Goal: Task Accomplishment & Management: Manage account settings

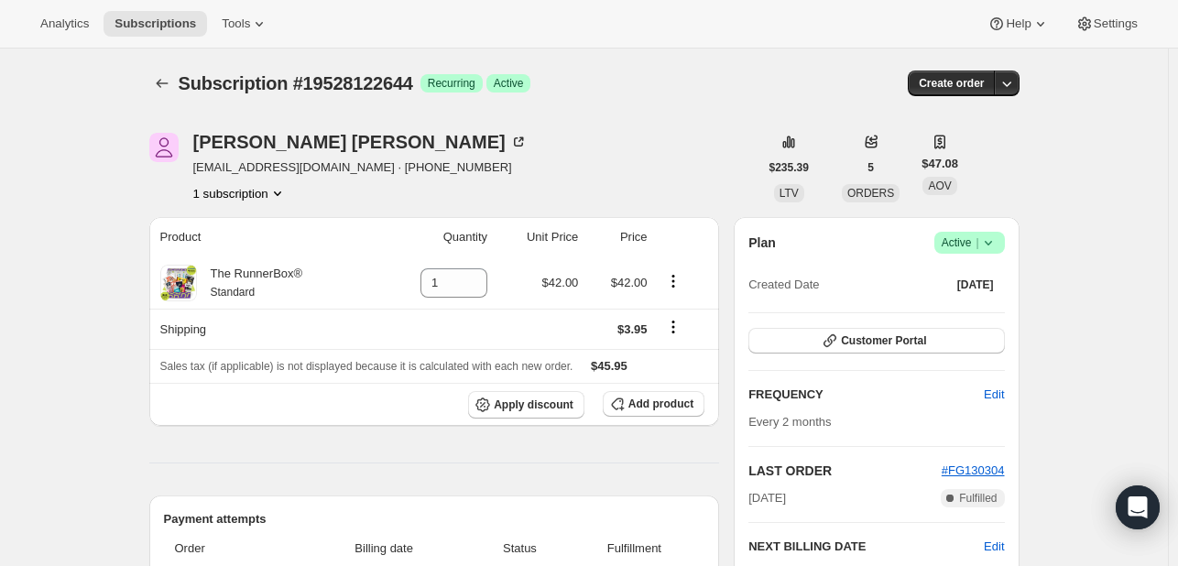
click at [993, 241] on icon at bounding box center [988, 243] width 18 height 18
click at [975, 309] on span "Cancel subscription" at bounding box center [976, 309] width 104 height 14
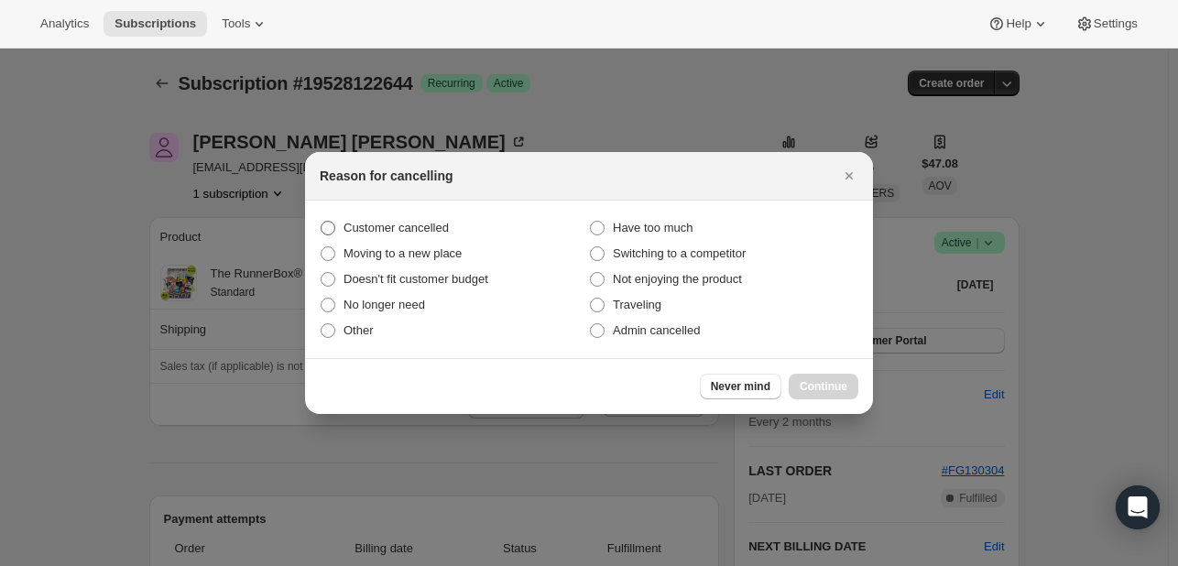
click at [440, 224] on span "Customer cancelled" at bounding box center [396, 228] width 105 height 14
click at [322, 222] on input "Customer cancelled" at bounding box center [321, 221] width 1 height 1
radio input "true"
click at [806, 374] on button "Continue" at bounding box center [824, 387] width 70 height 26
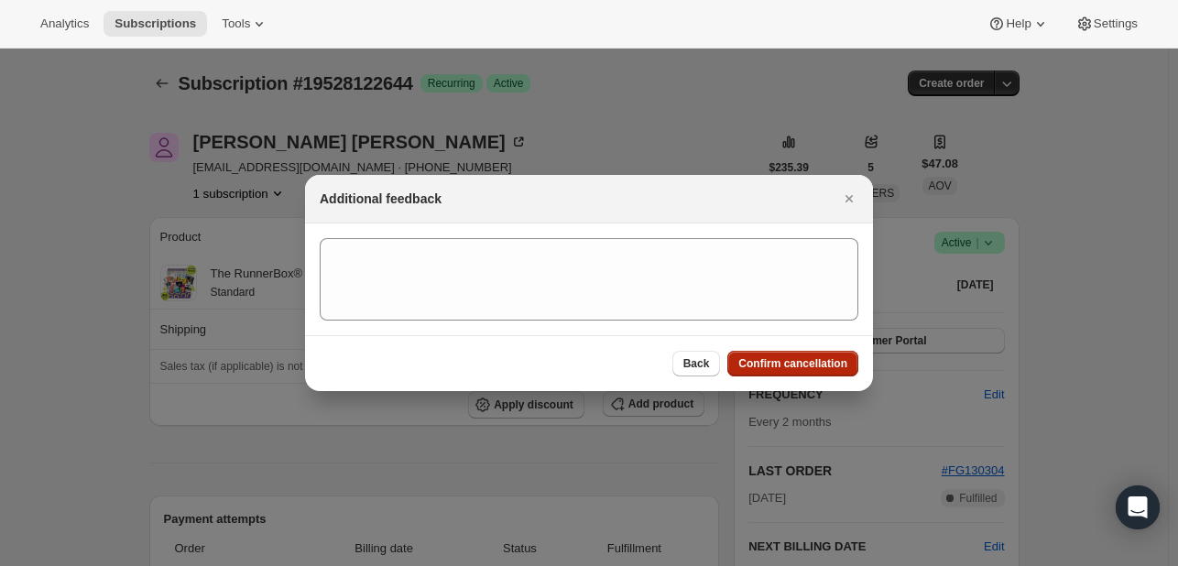
click at [794, 364] on span "Confirm cancellation" at bounding box center [792, 363] width 109 height 15
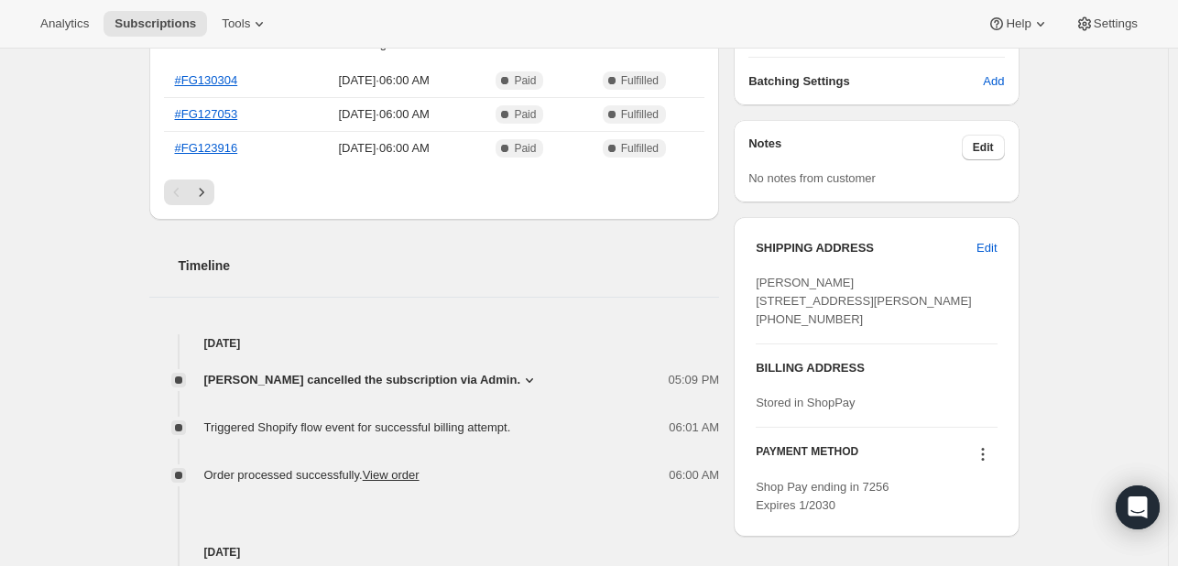
scroll to position [590, 0]
click at [235, 78] on link "#FG130304" at bounding box center [206, 79] width 63 height 14
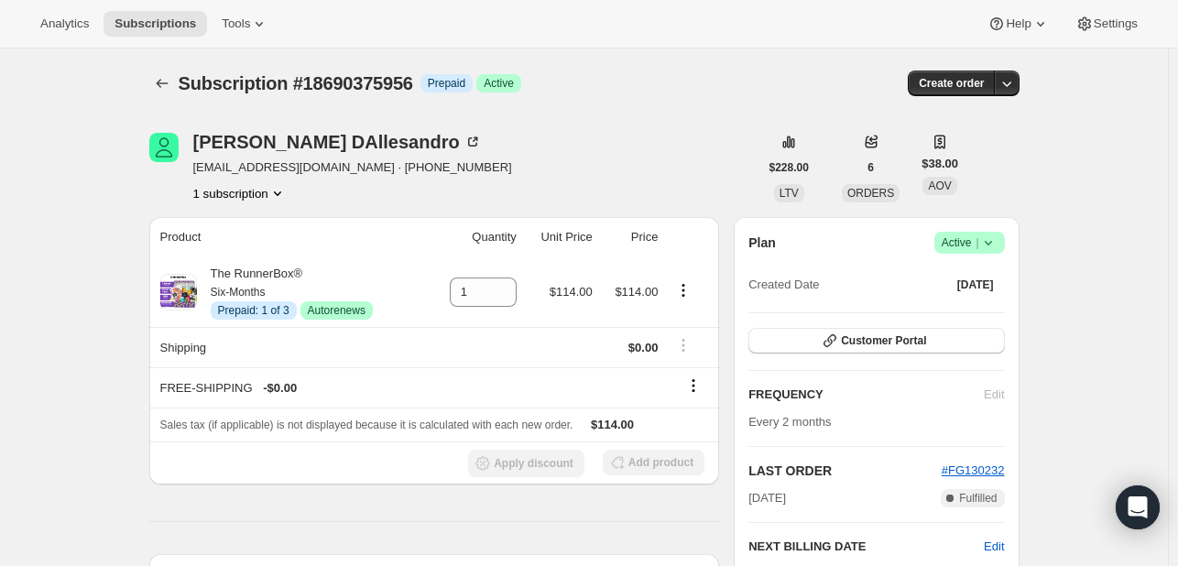
click at [998, 245] on icon at bounding box center [988, 243] width 18 height 18
click at [942, 323] on button "Cancel subscription" at bounding box center [975, 309] width 115 height 29
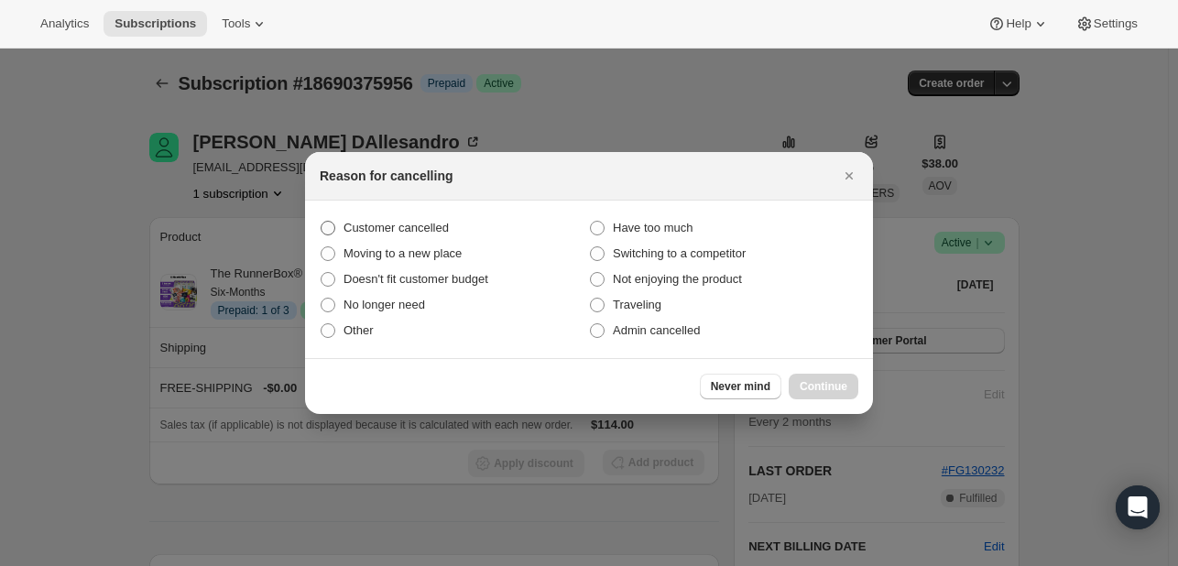
click at [333, 220] on span ":rbk:" at bounding box center [328, 228] width 16 height 16
click at [322, 221] on input "Customer cancelled" at bounding box center [321, 221] width 1 height 1
radio input "true"
click at [831, 377] on button "Continue" at bounding box center [824, 387] width 70 height 26
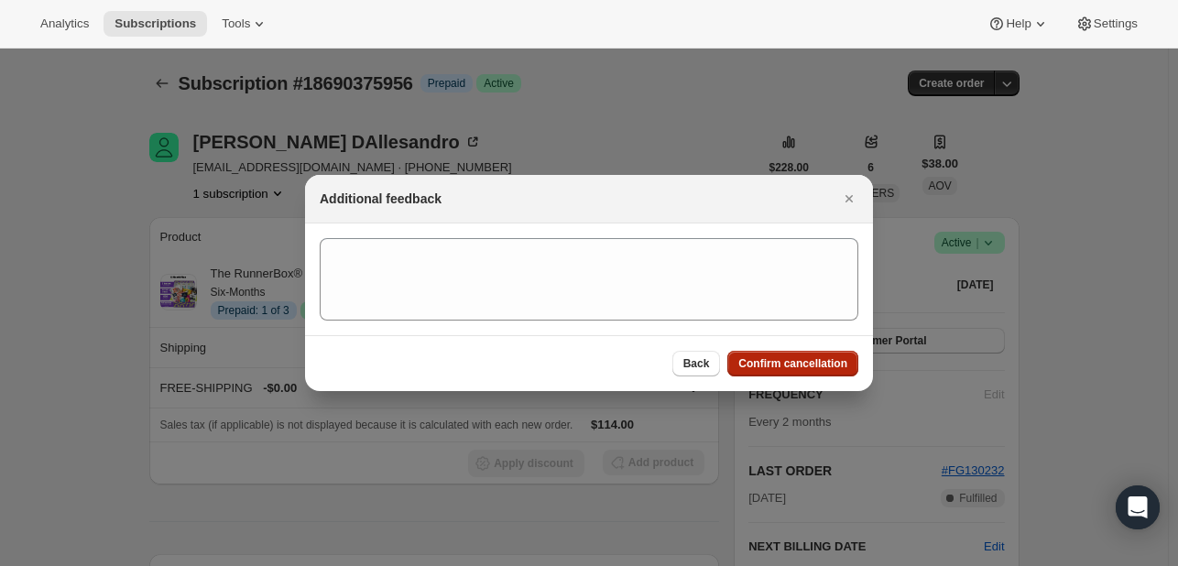
click at [801, 356] on span "Confirm cancellation" at bounding box center [792, 363] width 109 height 15
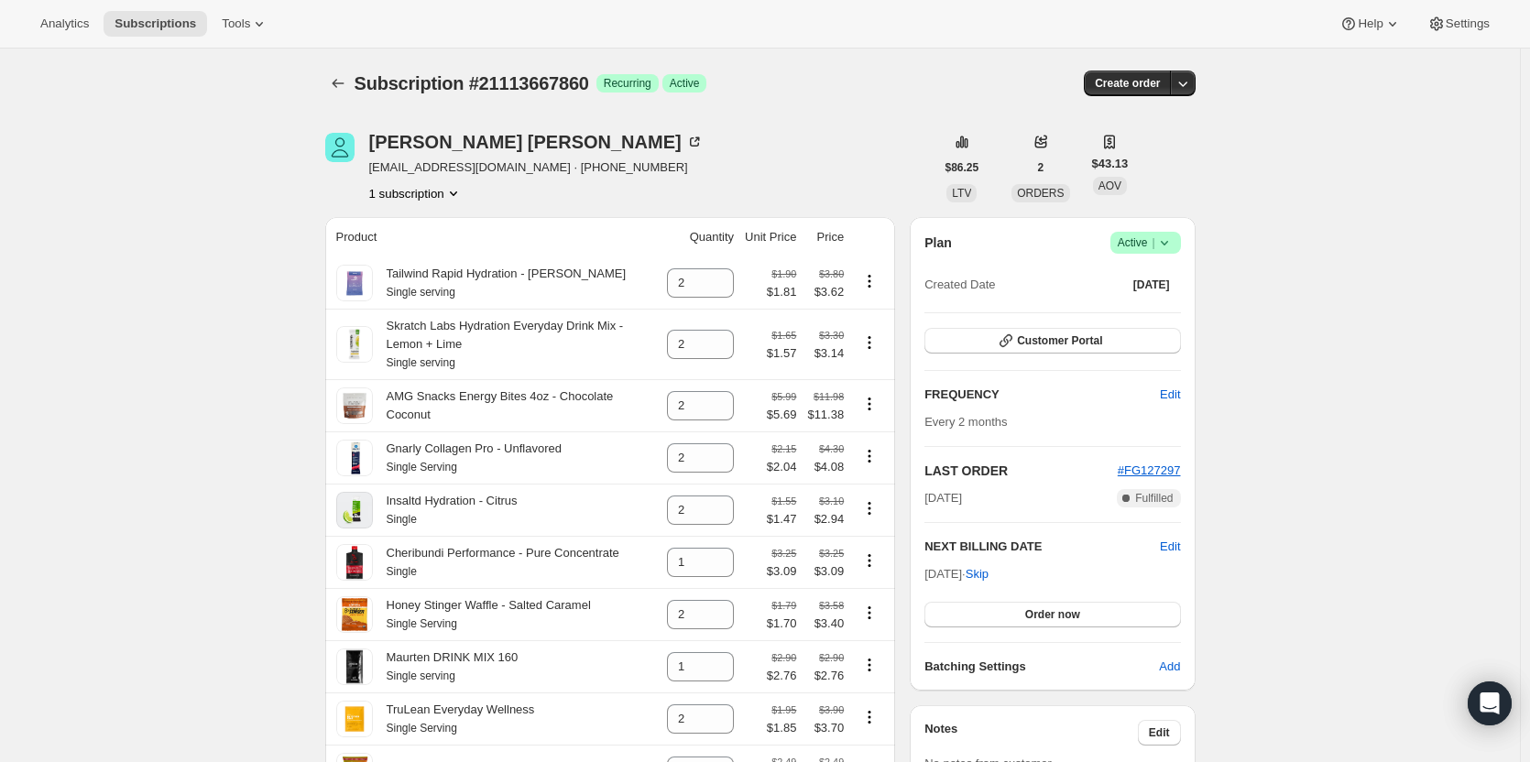
click at [1165, 241] on icon at bounding box center [1164, 243] width 18 height 18
click at [1117, 308] on span "Cancel subscription" at bounding box center [1151, 310] width 104 height 14
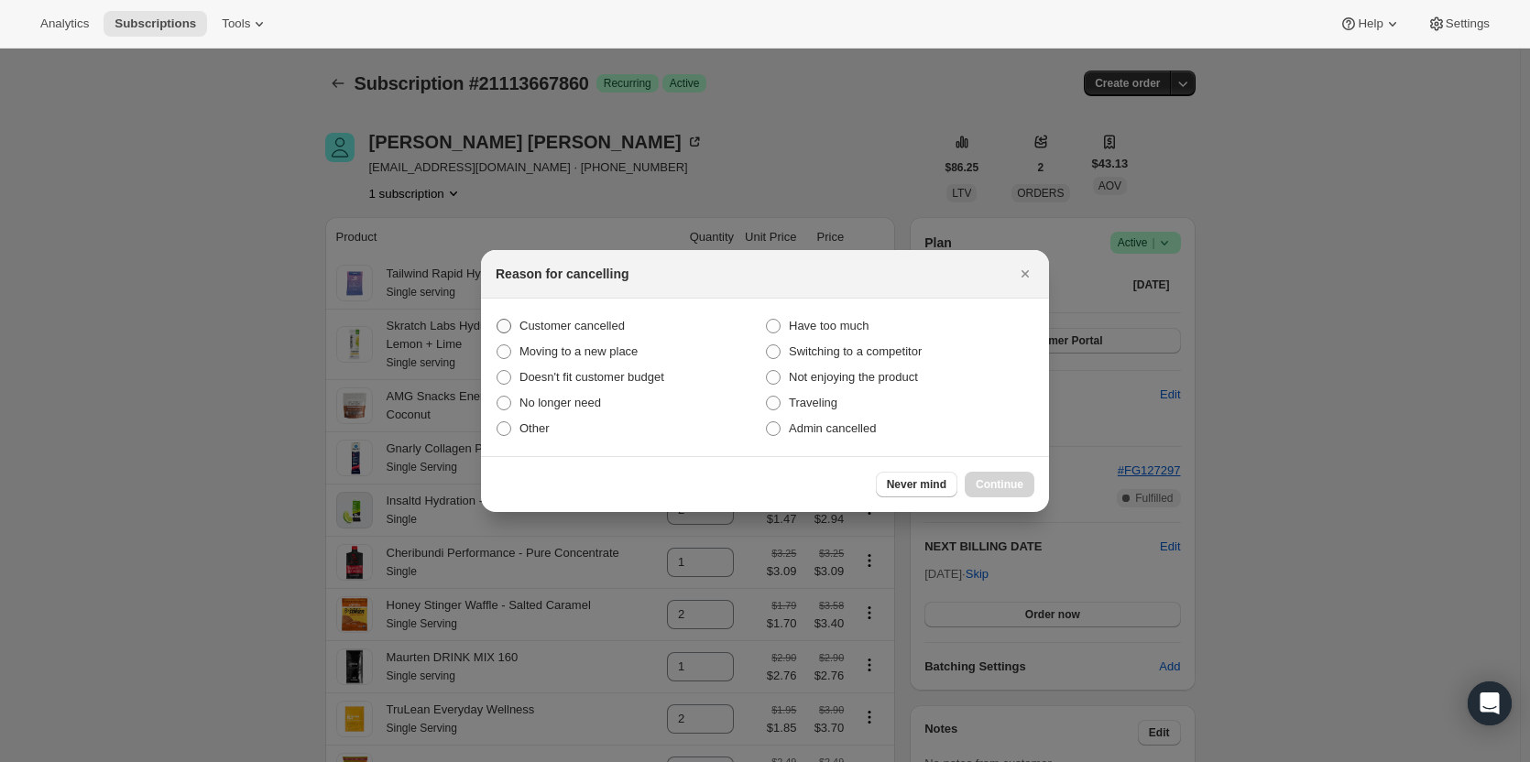
click at [532, 314] on label "Customer cancelled" at bounding box center [630, 326] width 269 height 26
click at [497, 319] on input "Customer cancelled" at bounding box center [497, 319] width 1 height 1
radio input "true"
click at [984, 477] on button "Continue" at bounding box center [1000, 485] width 70 height 26
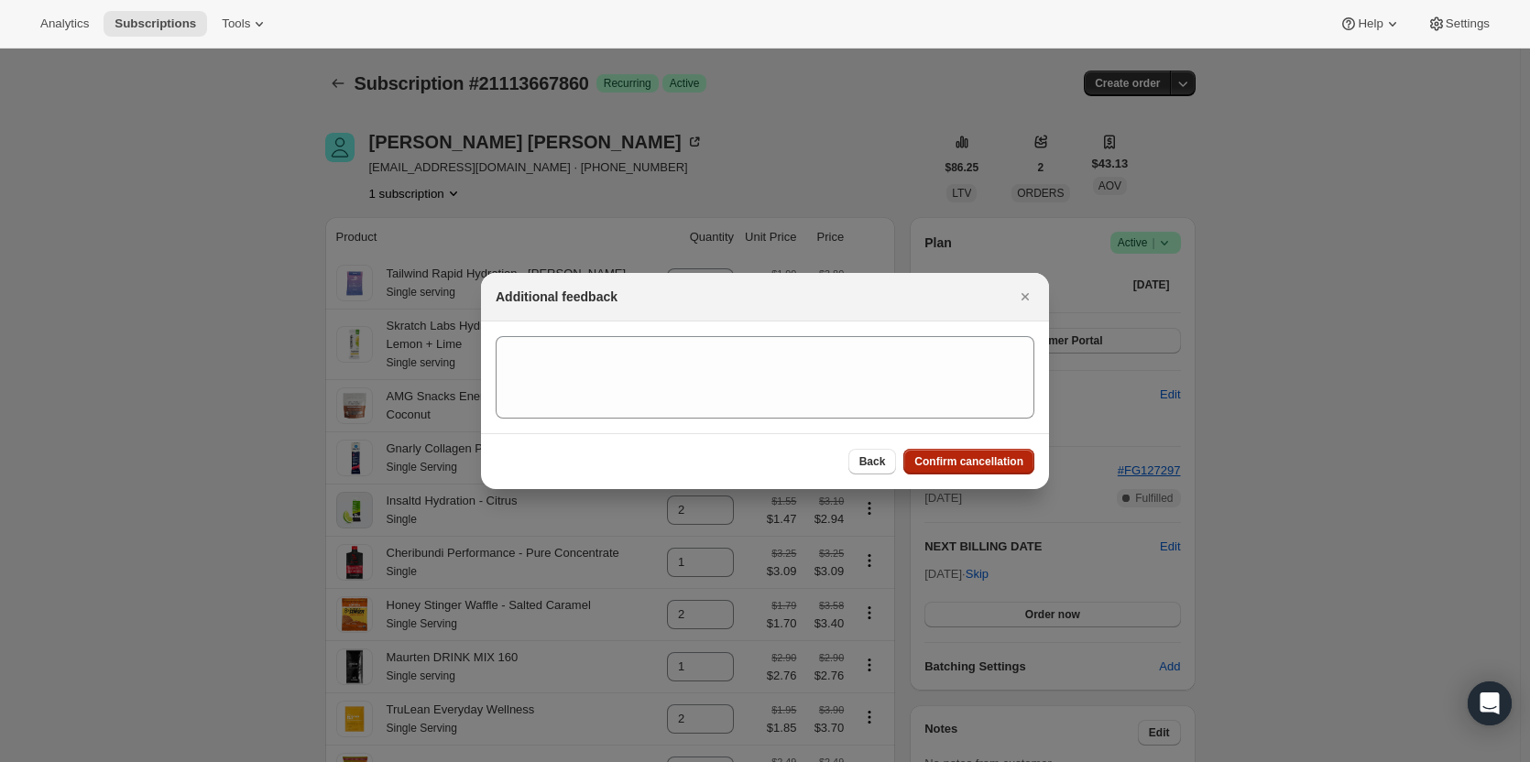
click at [976, 465] on span "Confirm cancellation" at bounding box center [968, 461] width 109 height 15
